Goal: Complete application form

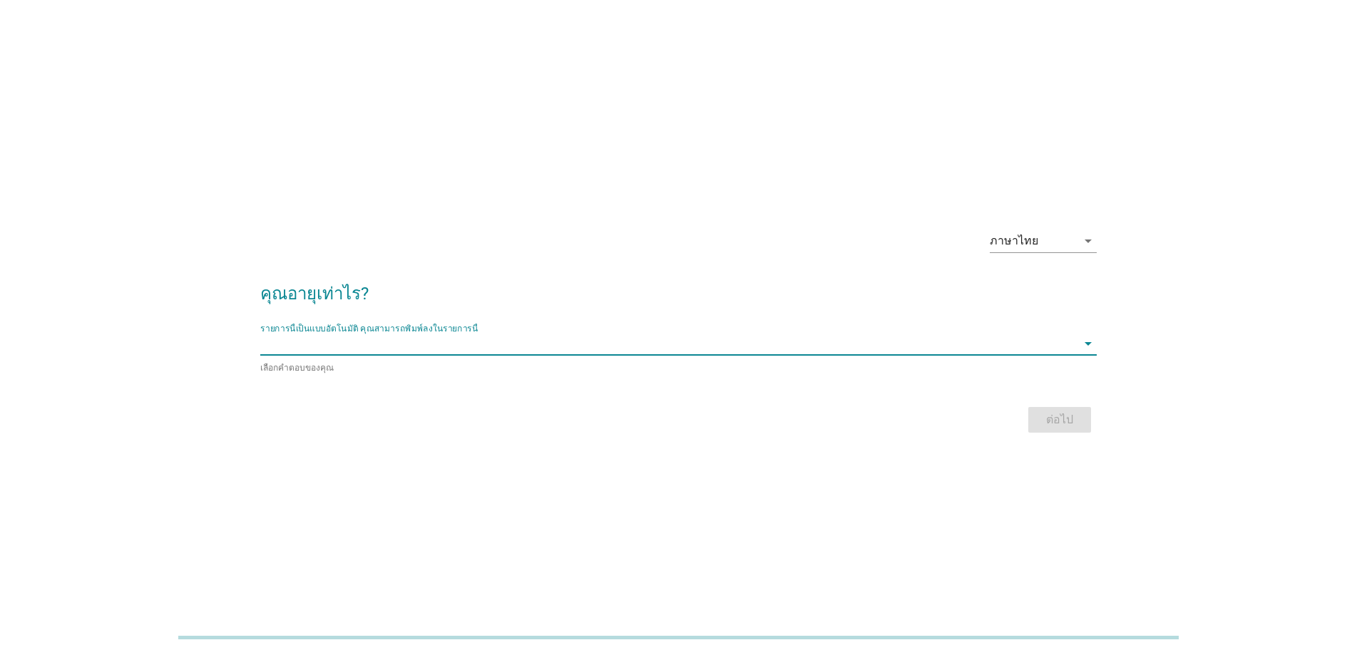
click at [528, 351] on input "รายการนี้เป็นแบบอัตโนมัติ คุณสามารถพิมพ์ลงในรายการนี้" at bounding box center [668, 343] width 817 height 23
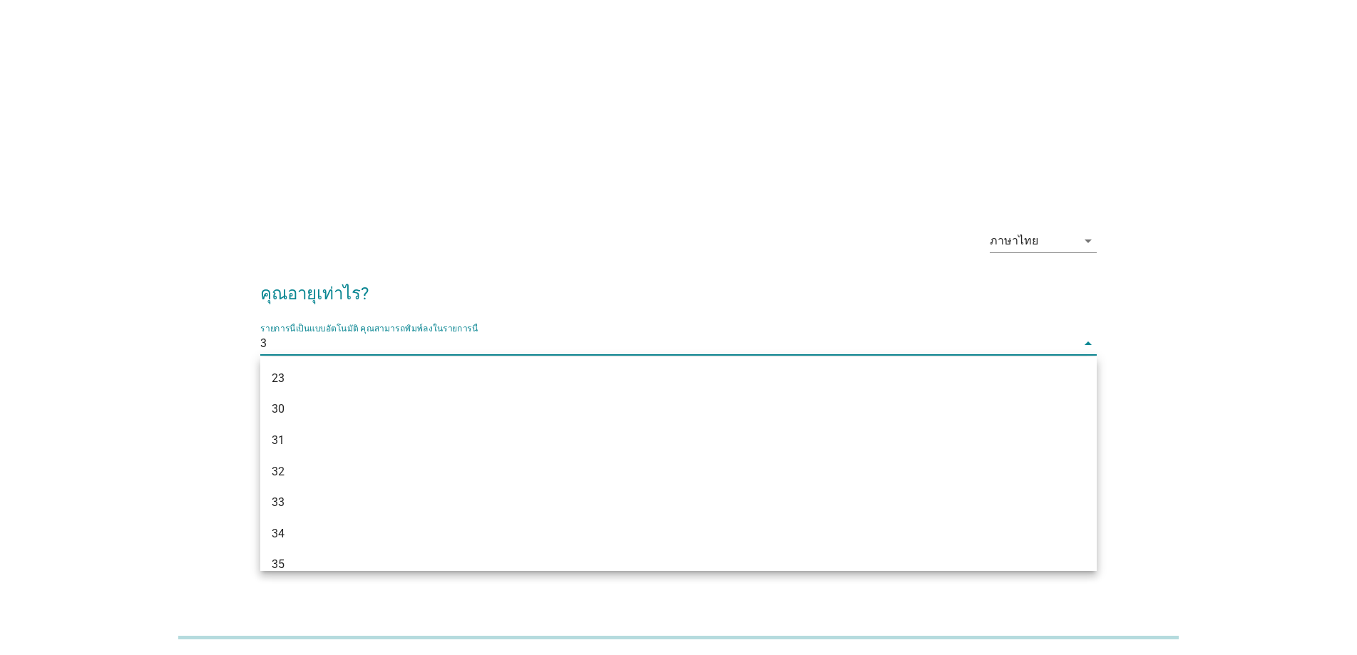
type input "38"
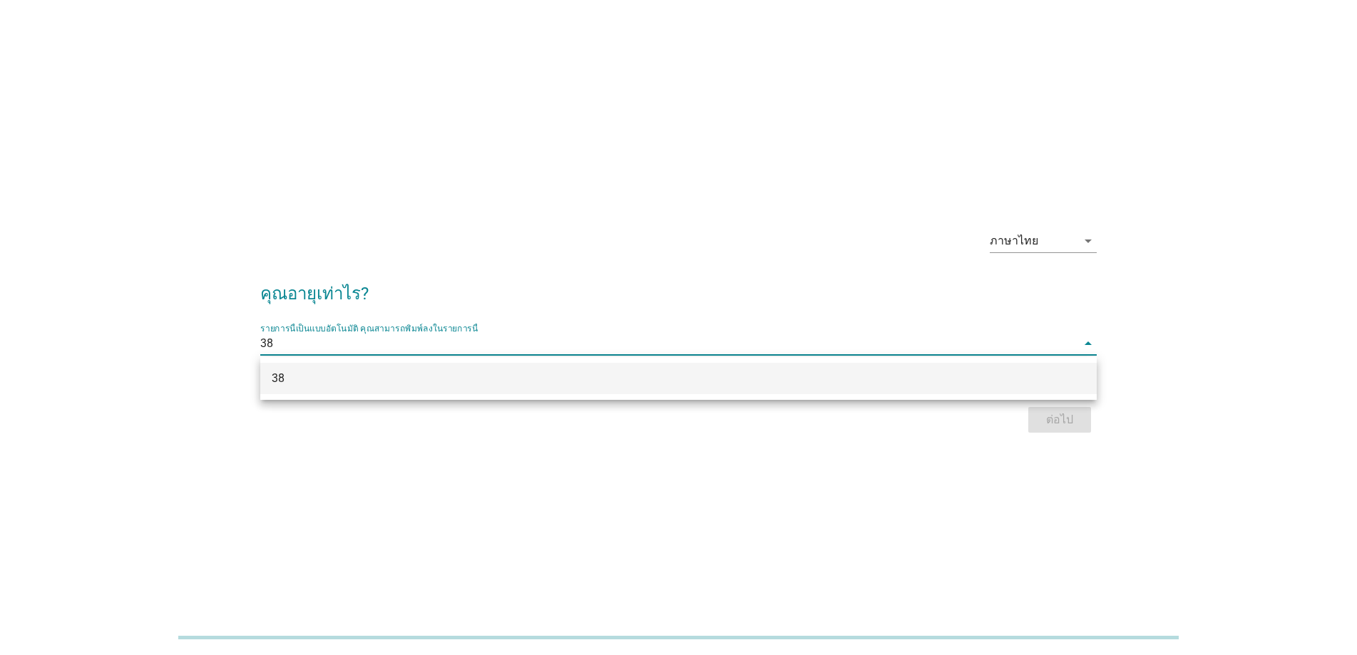
click at [546, 376] on div "38" at bounding box center [645, 378] width 746 height 17
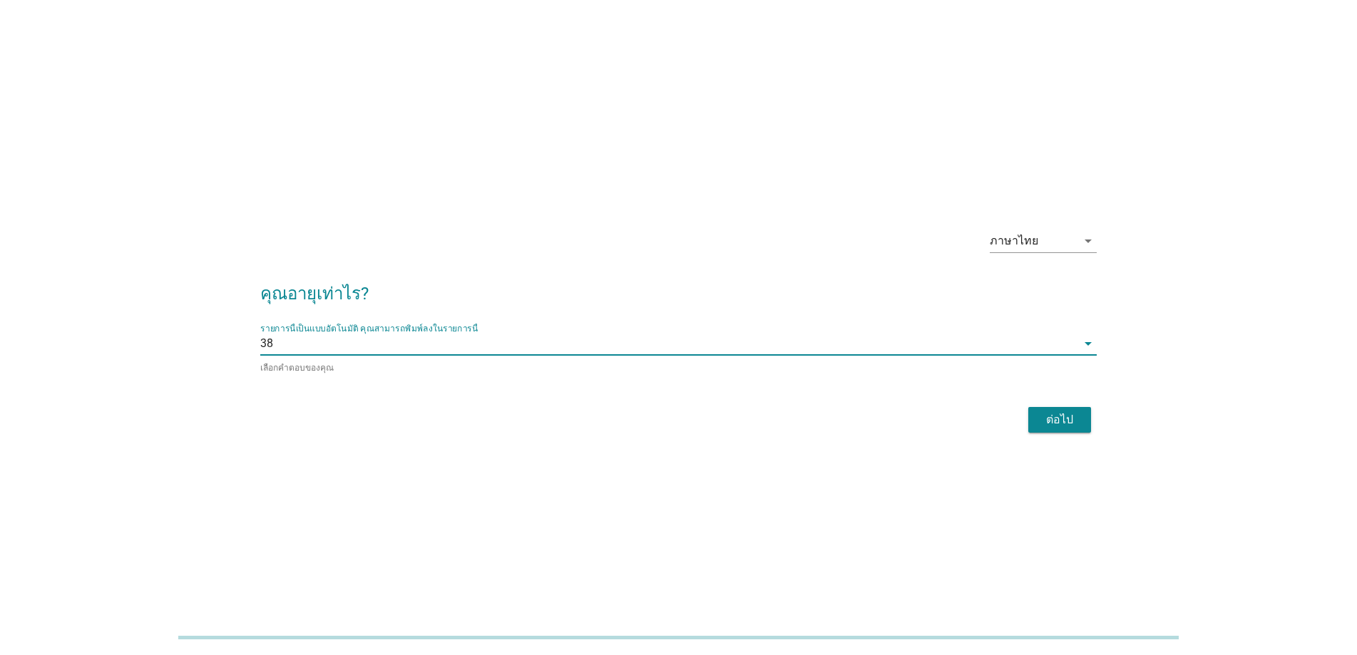
click at [1066, 416] on div "ต่อไป" at bounding box center [1060, 420] width 40 height 17
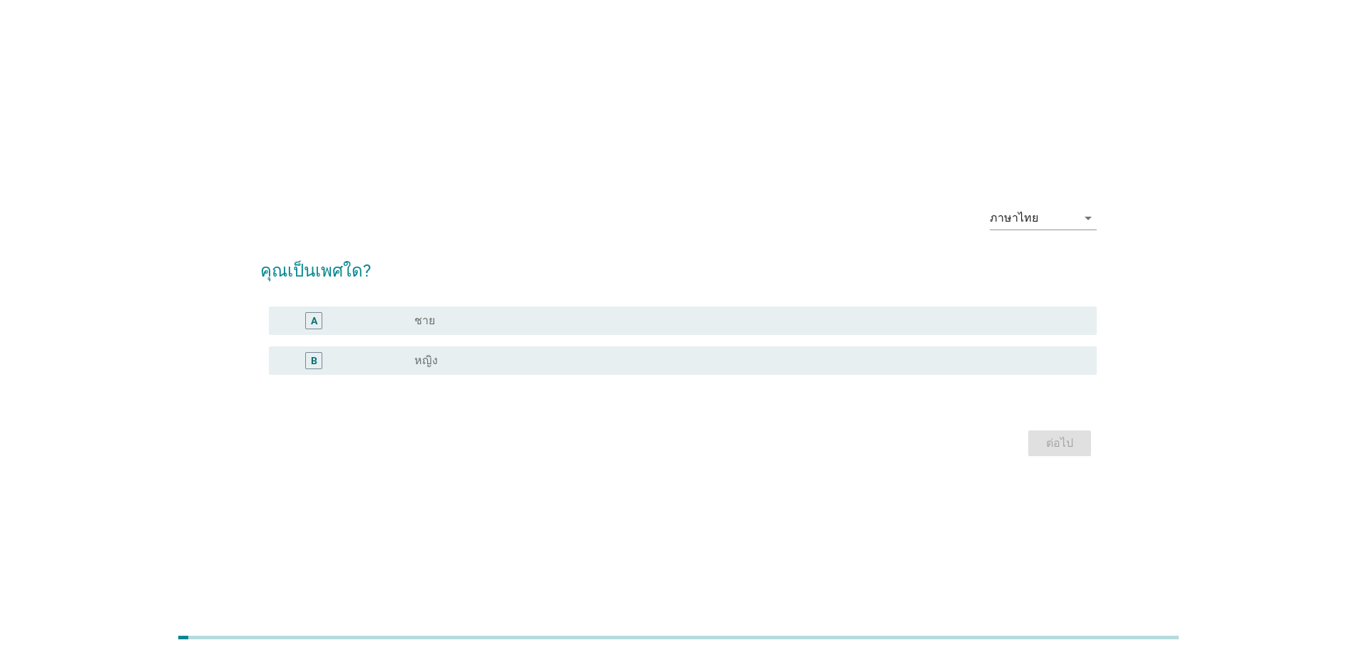
click at [443, 356] on div "radio_button_unchecked หญิง" at bounding box center [744, 361] width 660 height 14
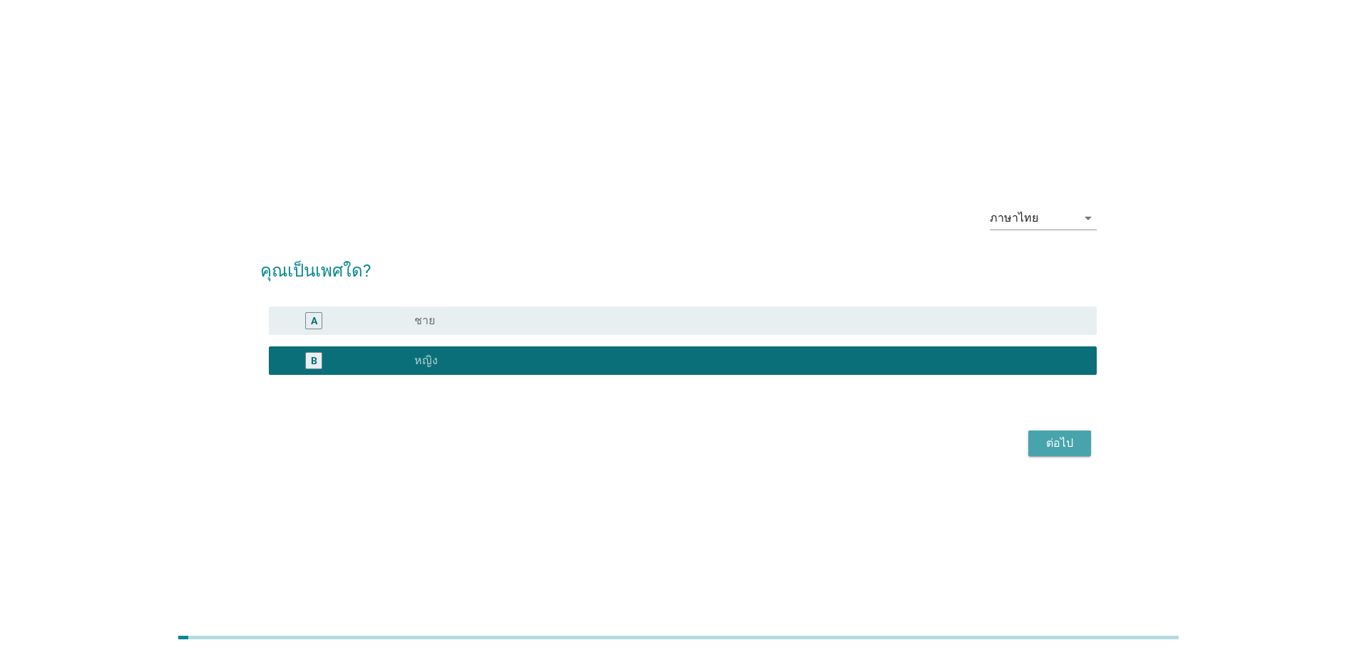
click at [1088, 454] on button "ต่อไป" at bounding box center [1059, 444] width 63 height 26
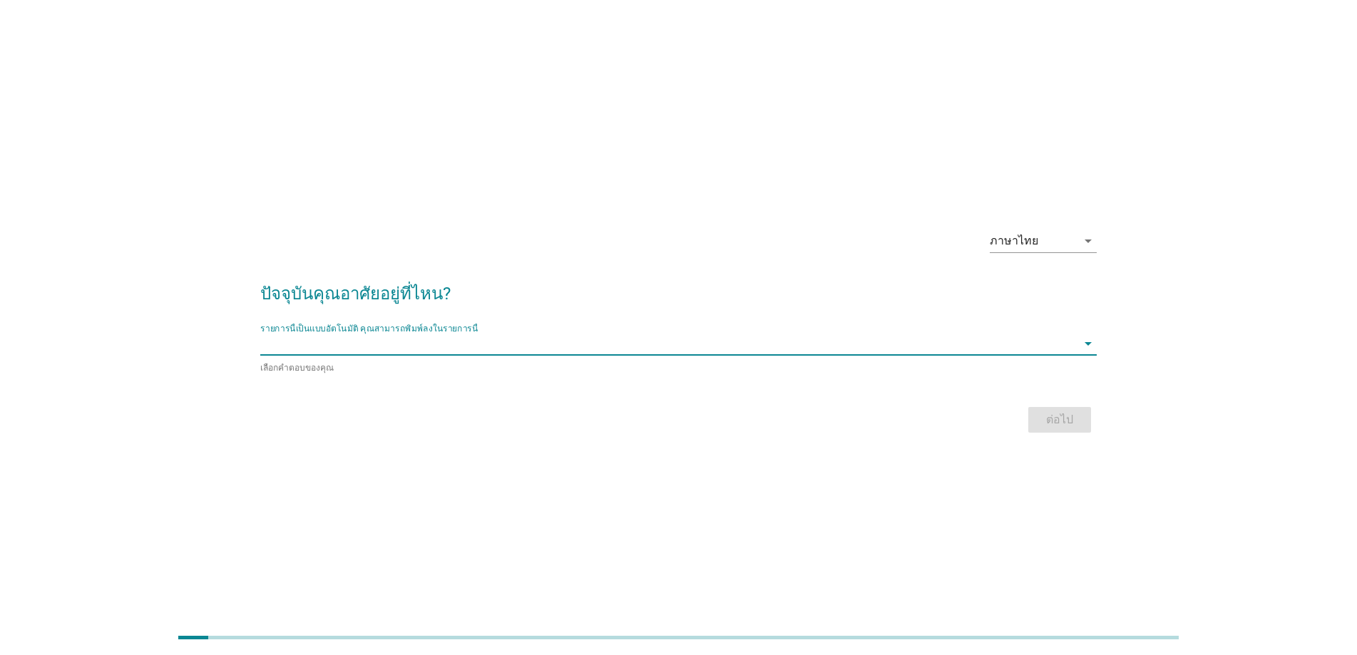
click at [472, 352] on input "รายการนี้เป็นแบบอัตโนมัติ คุณสามารถพิมพ์ลงในรายการนี้" at bounding box center [668, 343] width 817 height 23
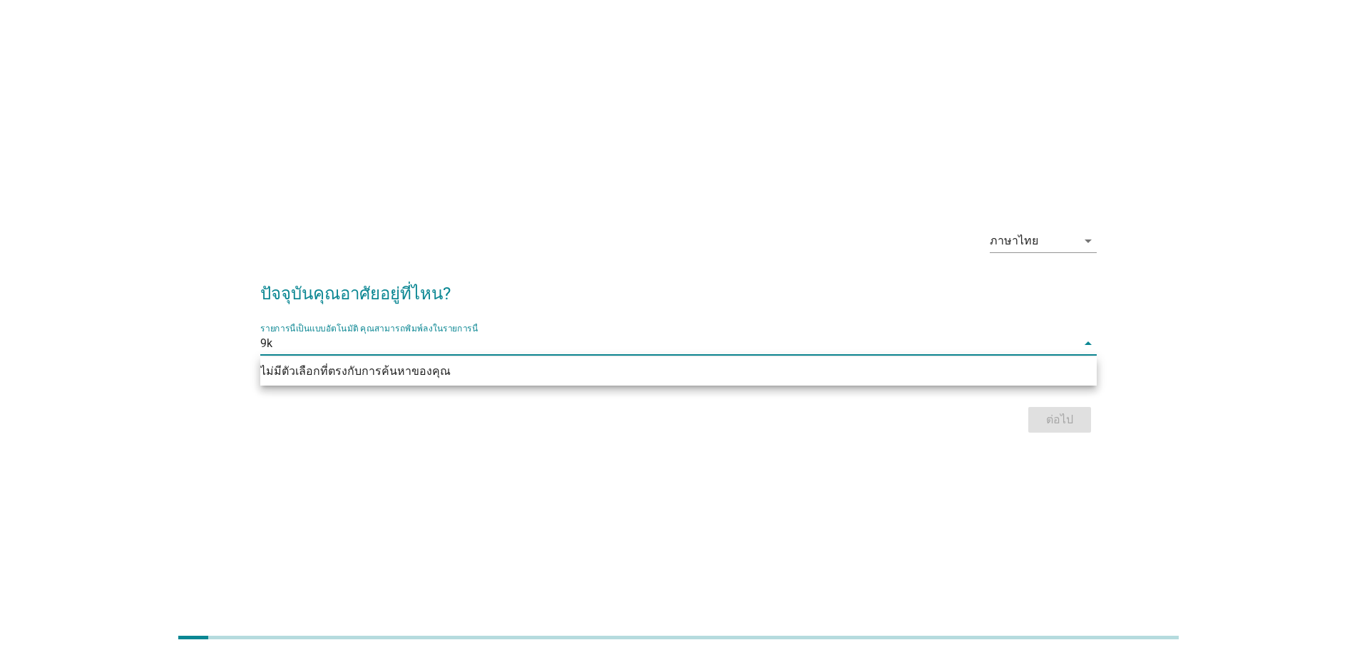
type input "9"
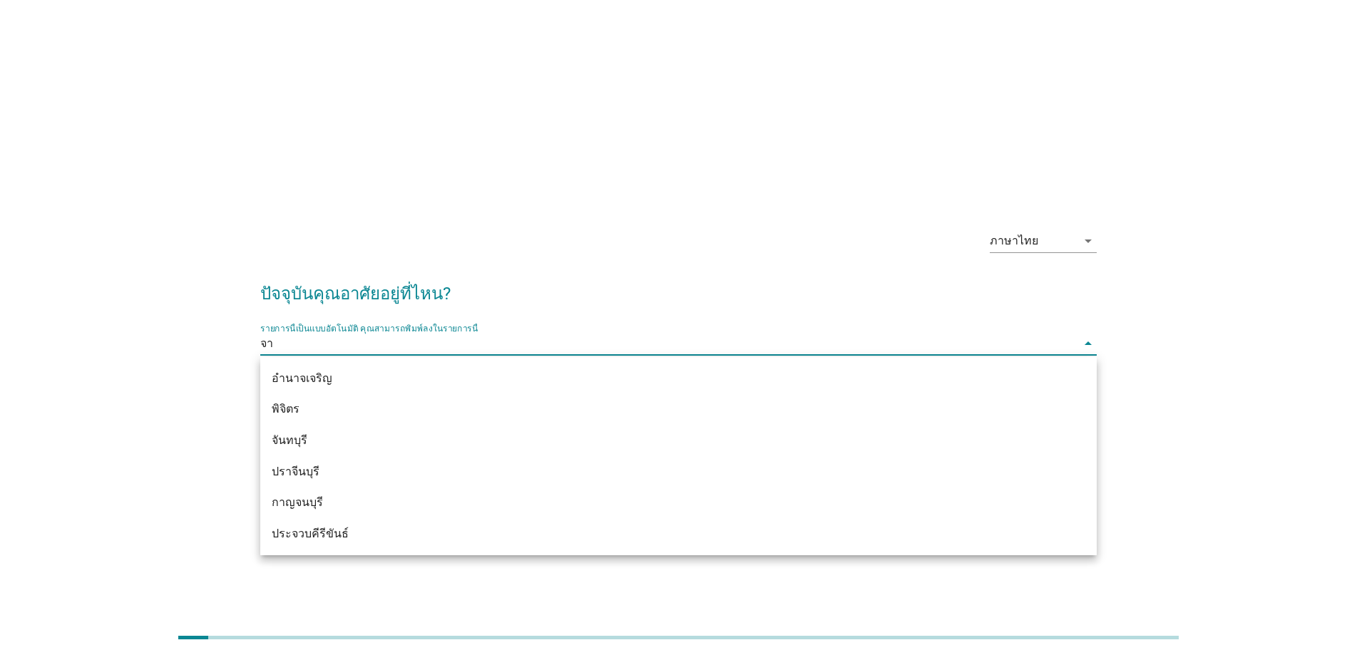
type input "จ"
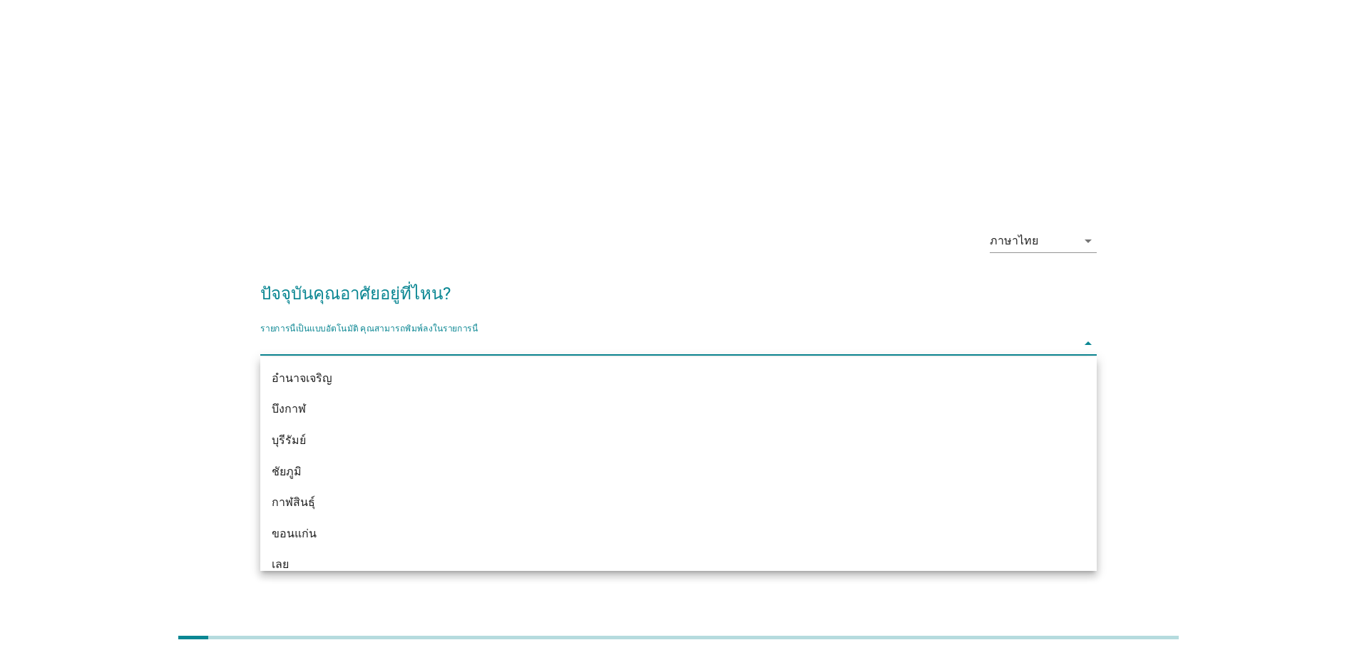
type input "จ"
type input "ตา"
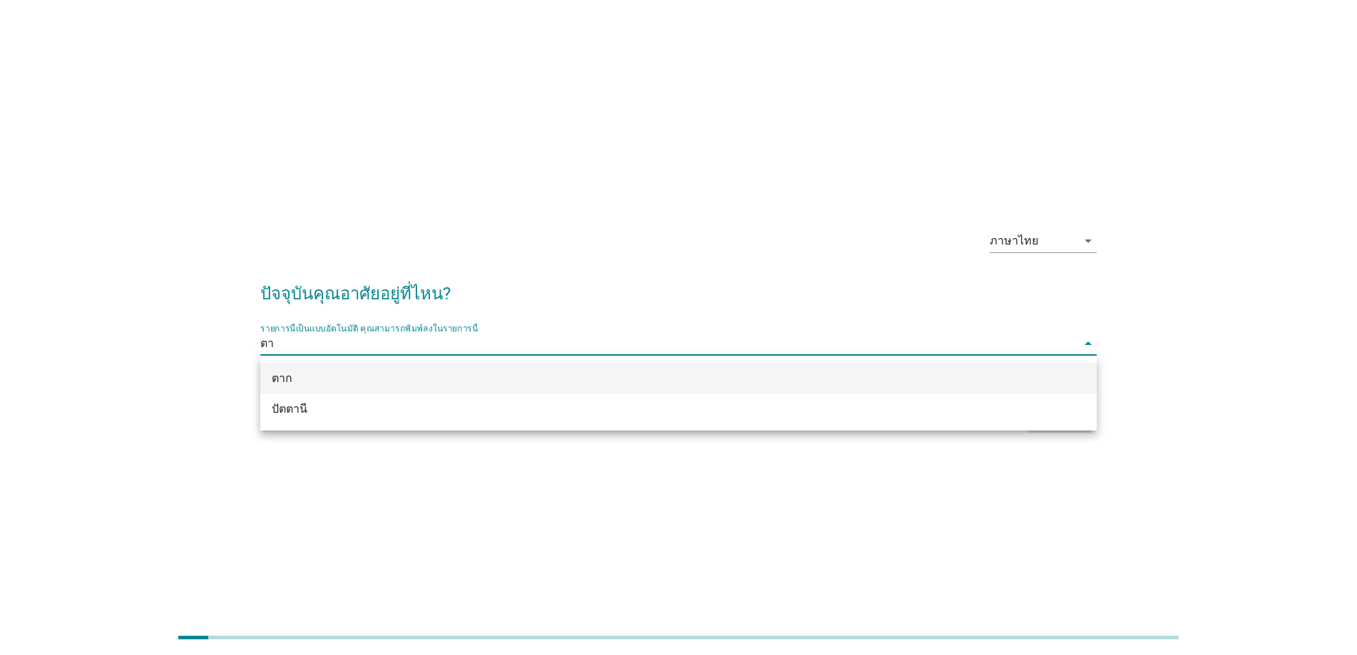
click at [450, 376] on div "ตาก" at bounding box center [645, 378] width 746 height 17
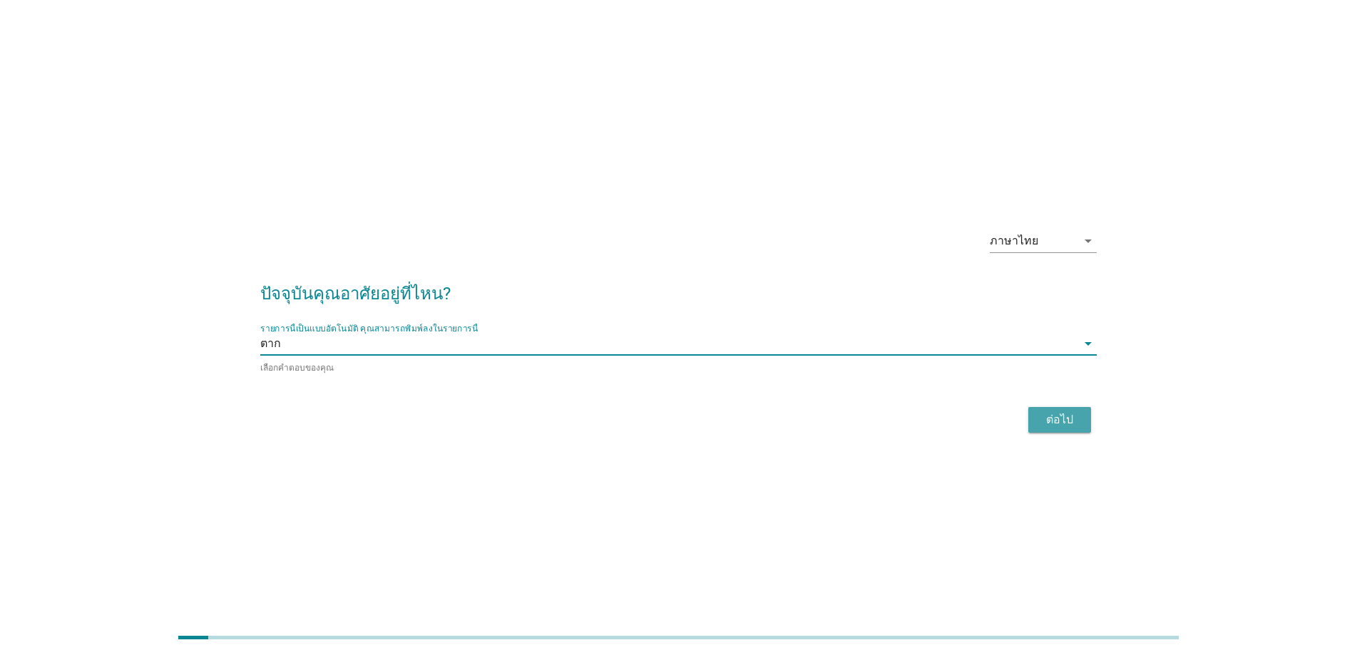
click at [1079, 430] on button "ต่อไป" at bounding box center [1059, 420] width 63 height 26
